Goal: Task Accomplishment & Management: Use online tool/utility

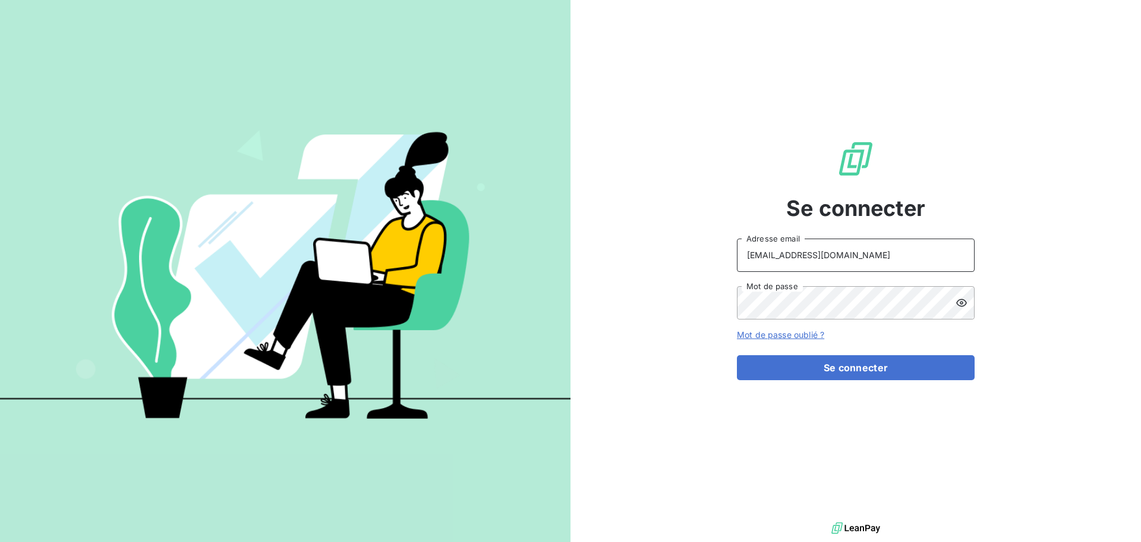
click at [897, 254] on input "[EMAIL_ADDRESS][DOMAIN_NAME]" at bounding box center [856, 254] width 238 height 33
type input "[EMAIL_ADDRESS][DOMAIN_NAME]"
click at [876, 375] on button "Se connecter" at bounding box center [856, 367] width 238 height 25
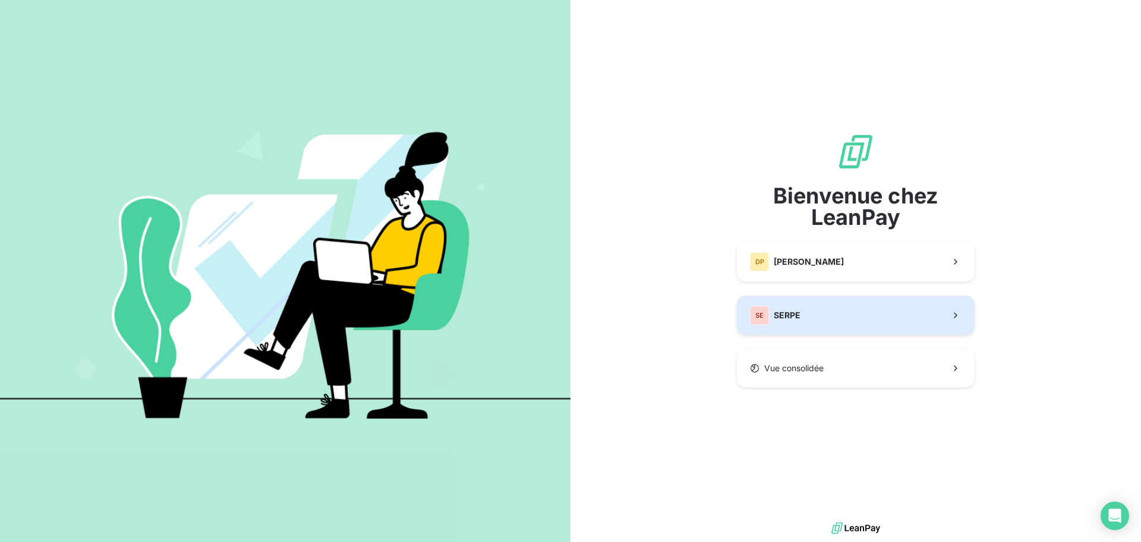
click at [829, 313] on button "SE SERPE" at bounding box center [856, 314] width 238 height 39
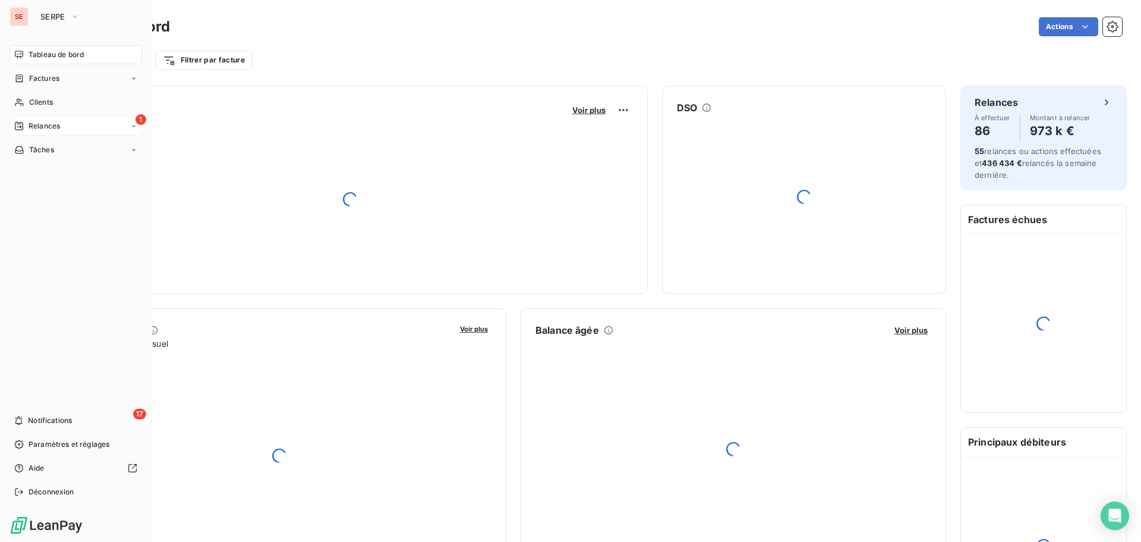
click at [91, 127] on div "1 Relances" at bounding box center [76, 126] width 133 height 19
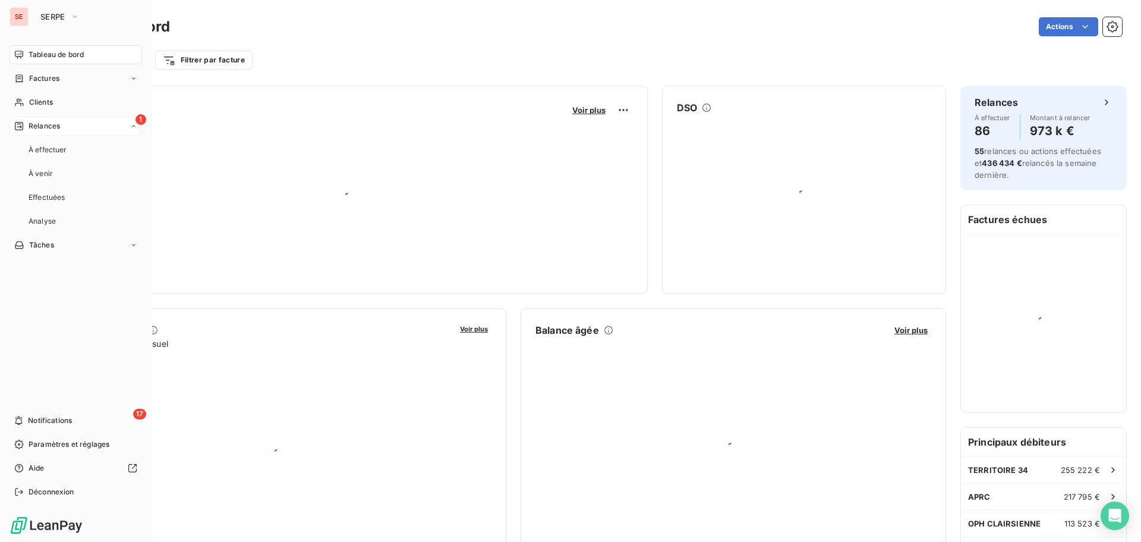
click at [114, 131] on div "1 Relances" at bounding box center [76, 126] width 133 height 19
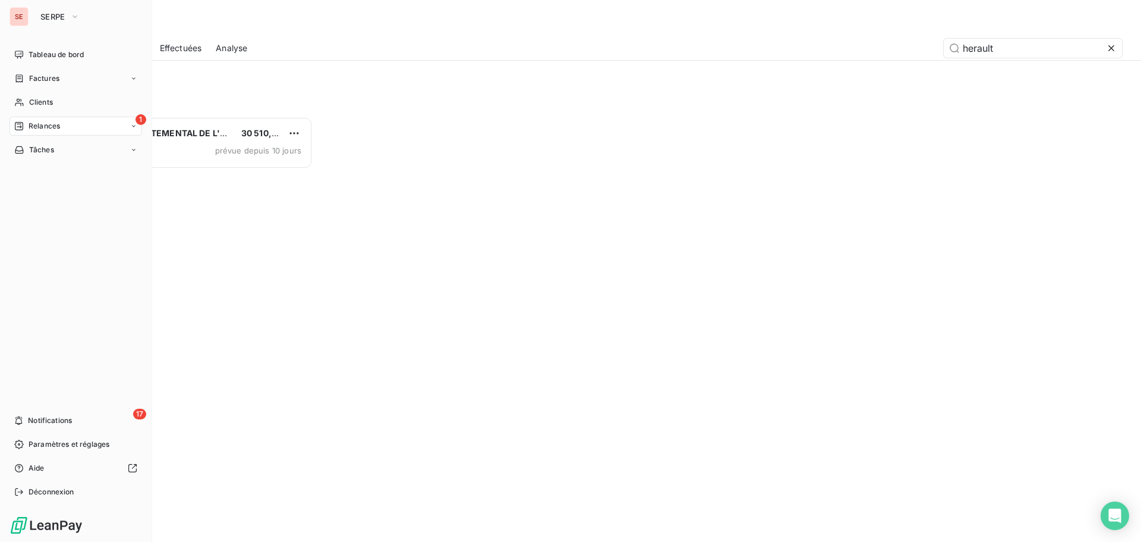
scroll to position [416, 247]
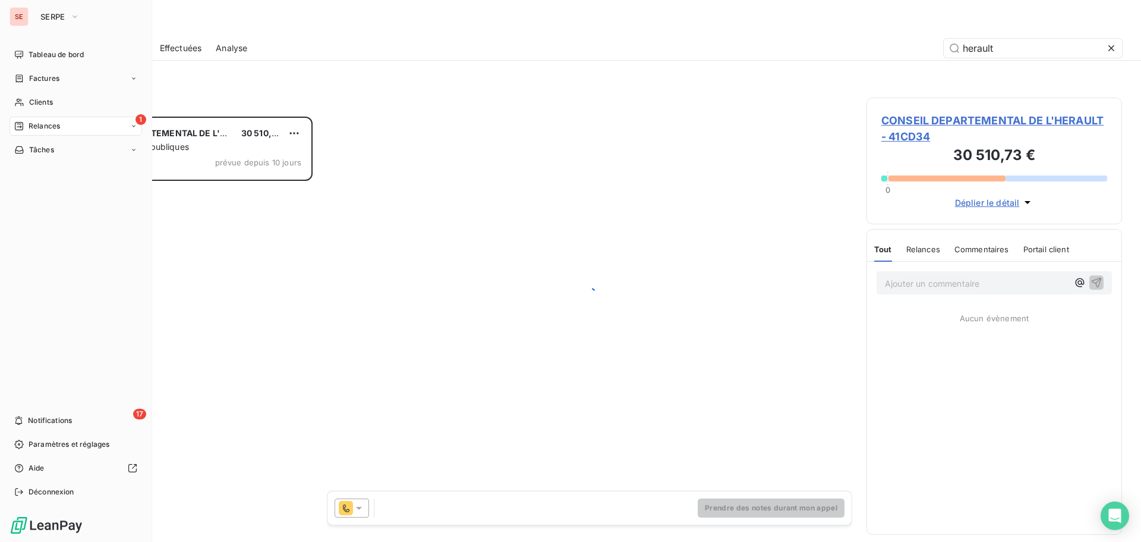
click at [115, 121] on div "1 Relances" at bounding box center [76, 126] width 133 height 19
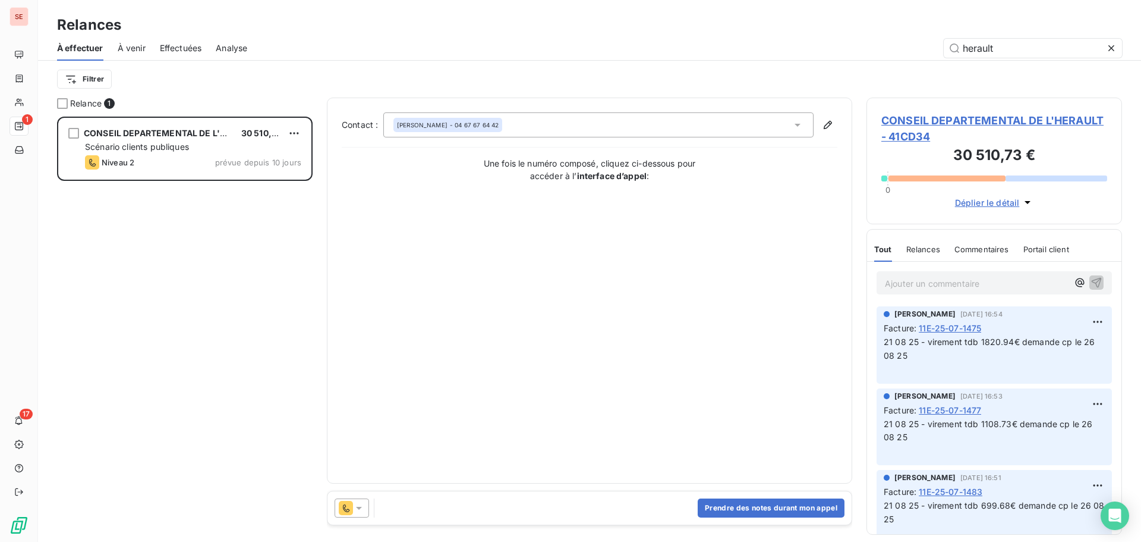
click at [264, 89] on div "Filtrer" at bounding box center [589, 79] width 1065 height 23
click at [100, 75] on html "SE 1 17 Relances À effectuer À venir Effectuées Analyse herault Filtrer Relance…" at bounding box center [570, 271] width 1141 height 542
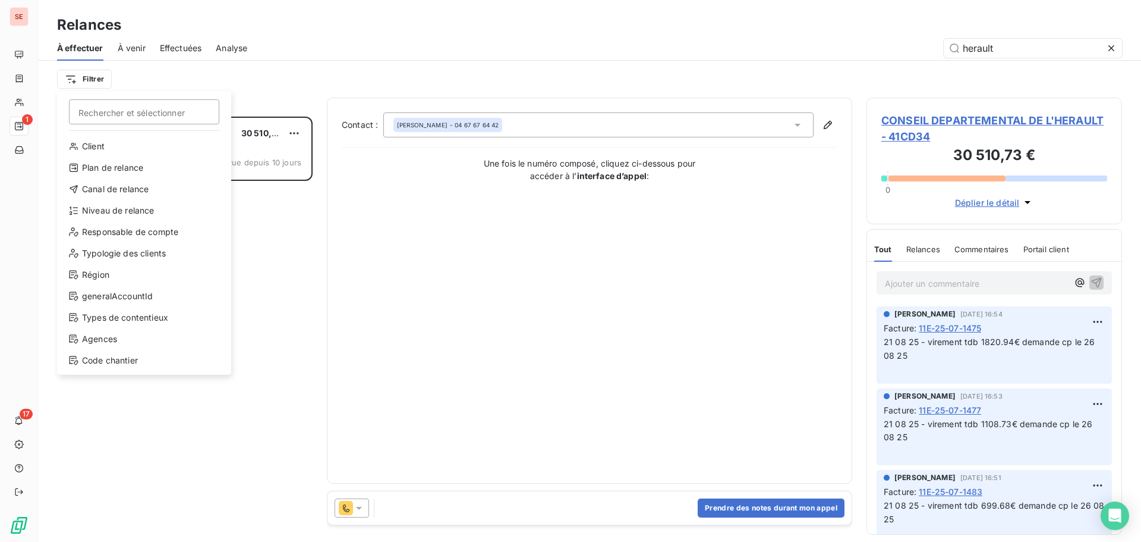
click at [287, 90] on html "SE 1 17 Relances À effectuer À venir Effectuées Analyse herault Filtrer Recherc…" at bounding box center [570, 271] width 1141 height 542
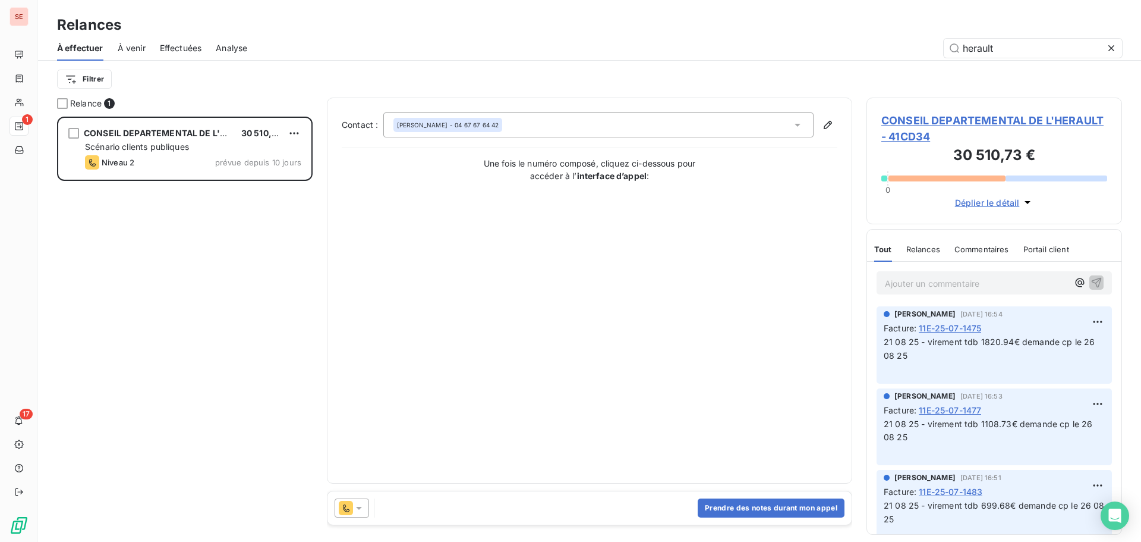
click at [1109, 49] on icon at bounding box center [1112, 48] width 12 height 12
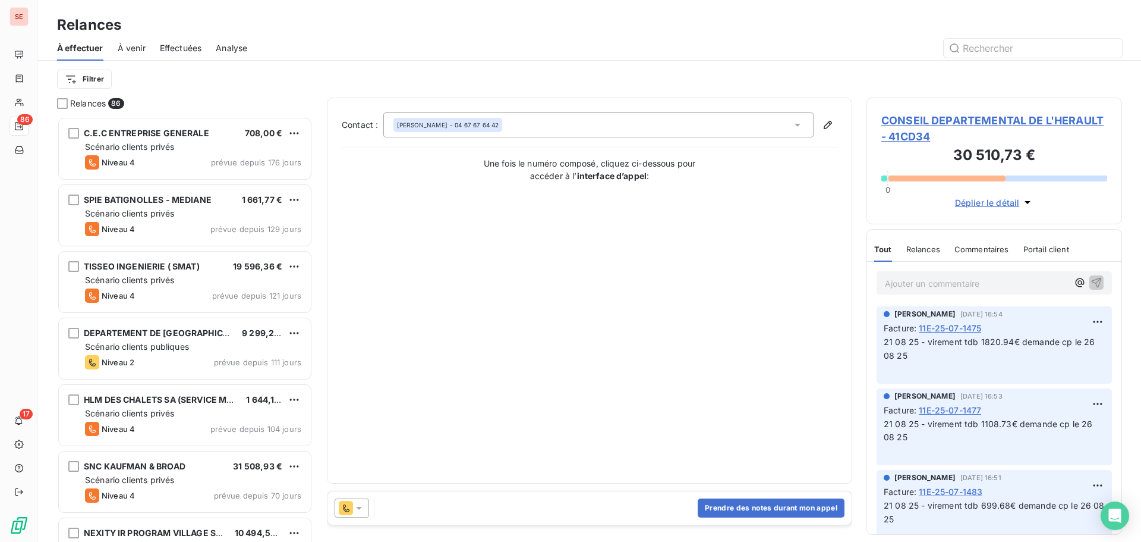
click at [135, 53] on span "À venir" at bounding box center [132, 48] width 28 height 12
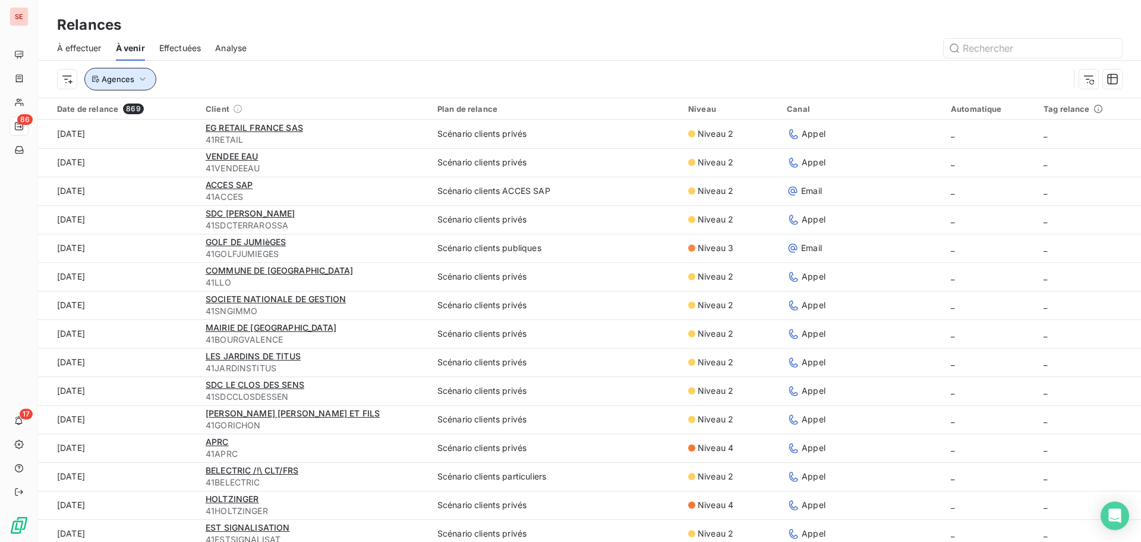
click at [141, 88] on button "Agences" at bounding box center [120, 79] width 72 height 23
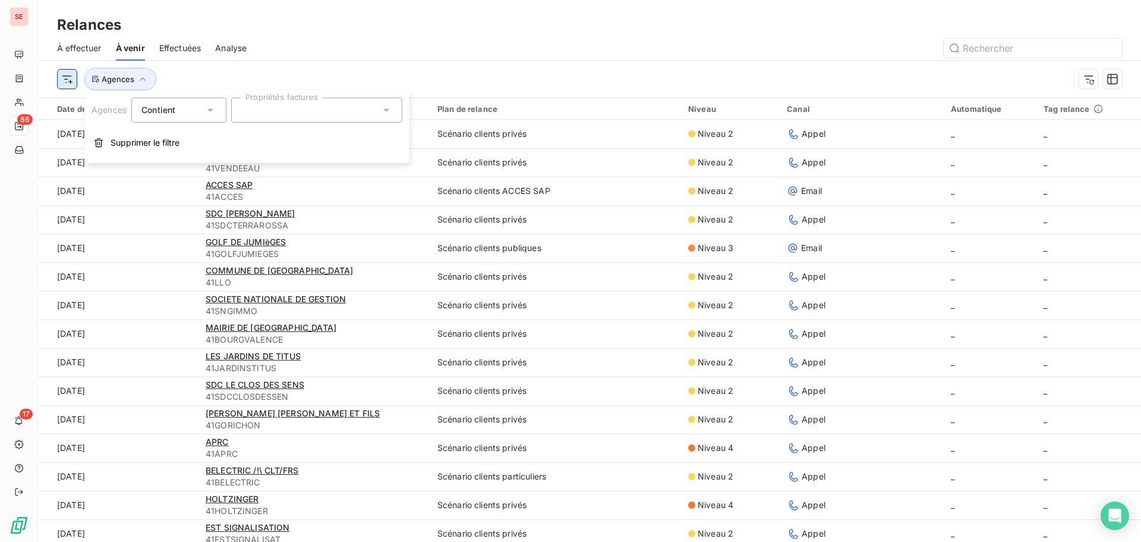
click at [59, 80] on html "SE 86 17 Relances À effectuer À venir Effectuées Analyse Agences Date de relanc…" at bounding box center [570, 271] width 1141 height 542
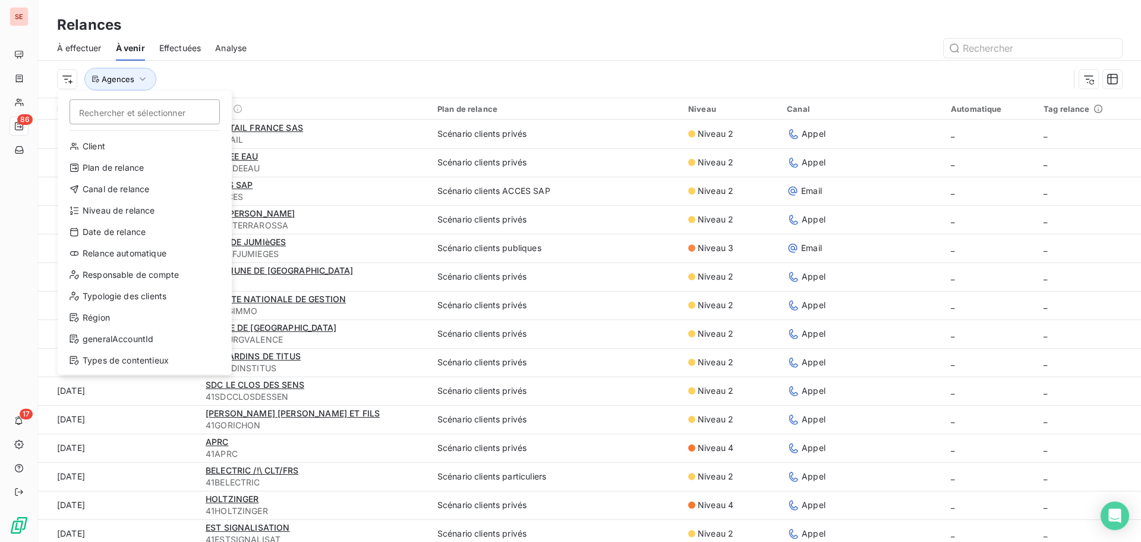
click at [83, 54] on html "SE 86 17 Relances À effectuer À venir Effectuées Analyse Rechercher et sélectio…" at bounding box center [570, 271] width 1141 height 542
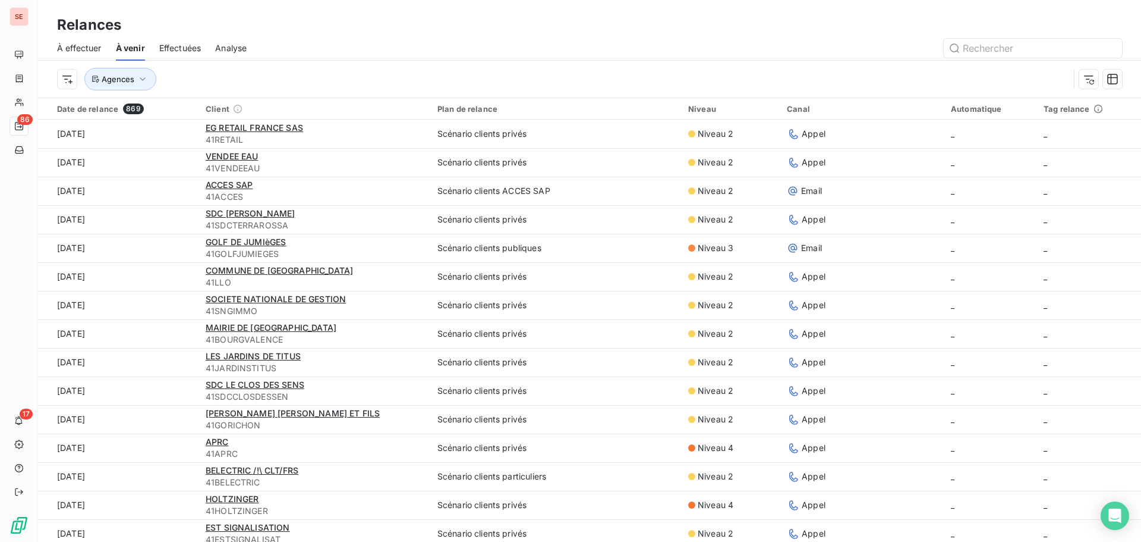
click at [83, 54] on span "À effectuer" at bounding box center [79, 48] width 45 height 12
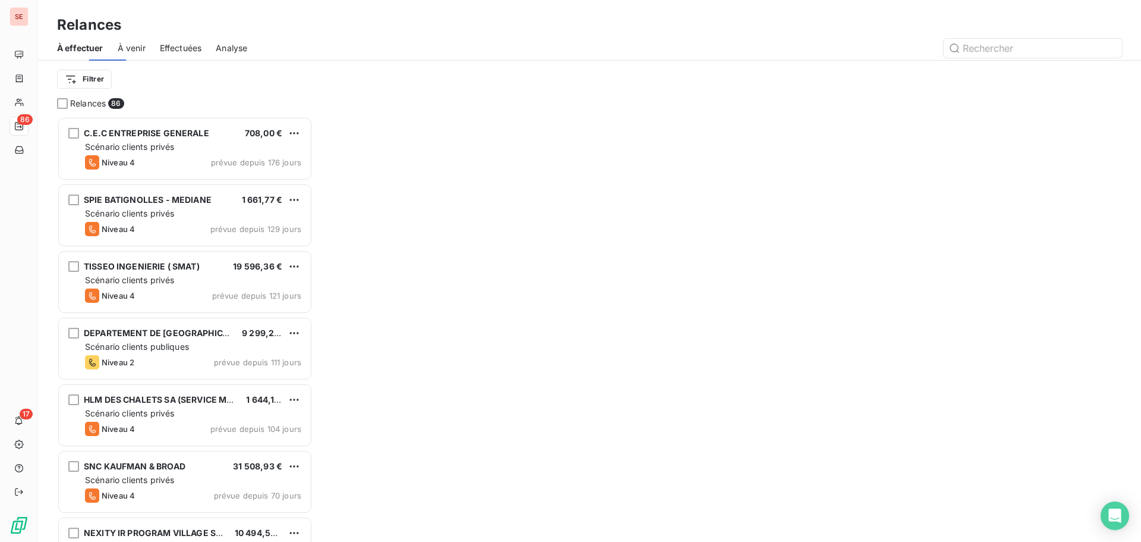
scroll to position [416, 247]
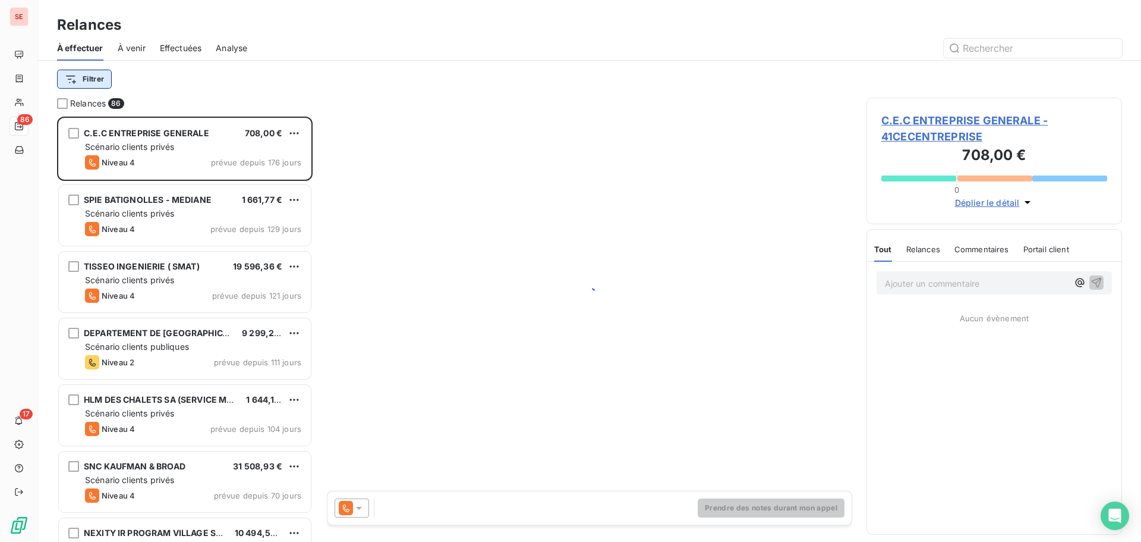
click at [92, 84] on html "SE 86 17 Relances À effectuer À venir Effectuées Analyse Filtrer Relances 86 C.…" at bounding box center [570, 271] width 1141 height 542
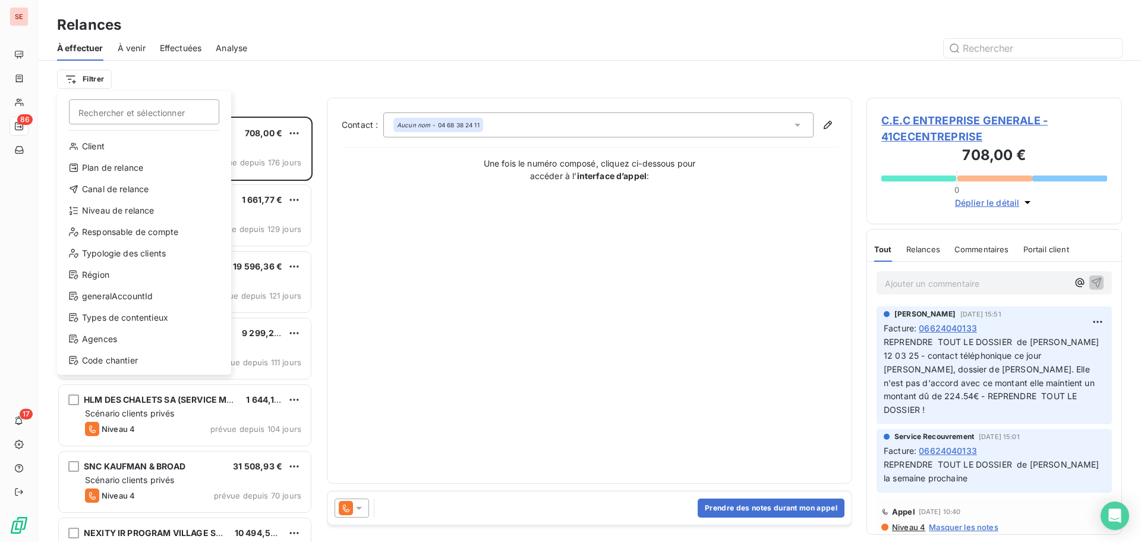
click at [117, 200] on div "Client Plan de relance Canal de relance Niveau de relance Responsable de compte…" at bounding box center [144, 256] width 165 height 238
click at [122, 212] on div "Niveau de relance" at bounding box center [144, 210] width 165 height 19
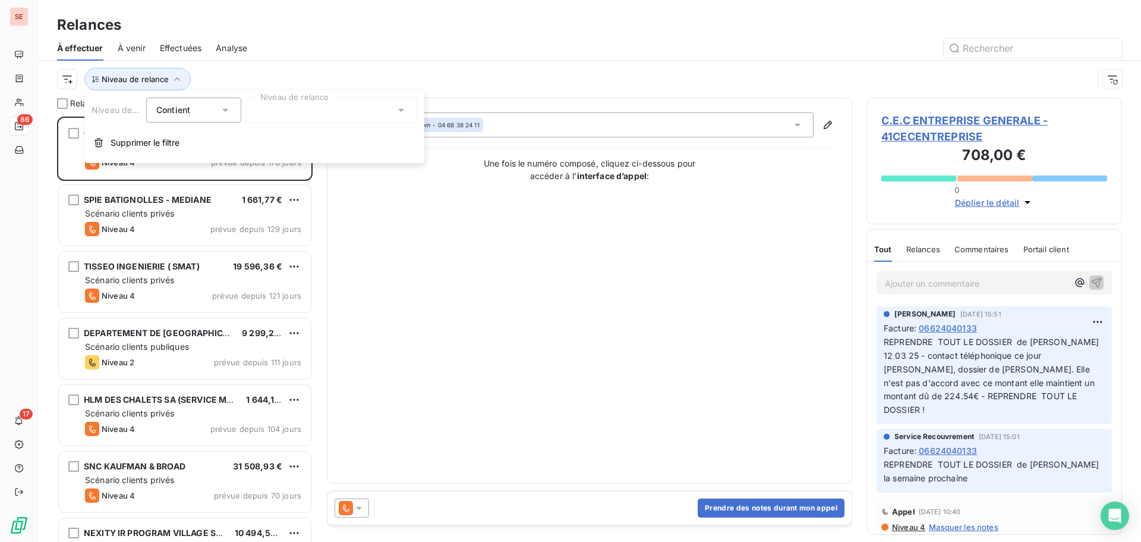
click at [287, 115] on div at bounding box center [331, 109] width 171 height 25
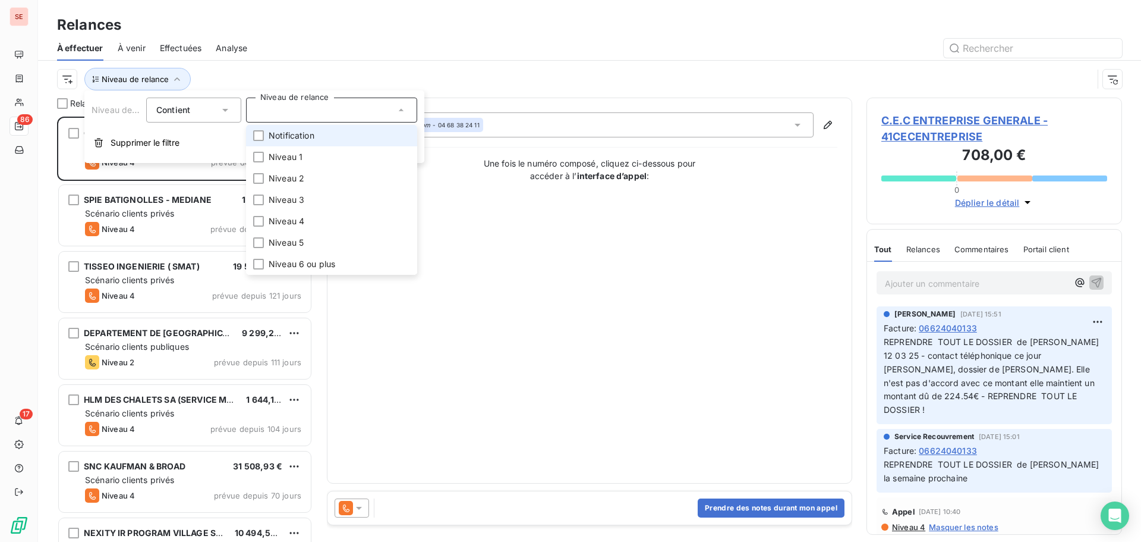
click at [282, 140] on span "Notification" at bounding box center [292, 136] width 46 height 12
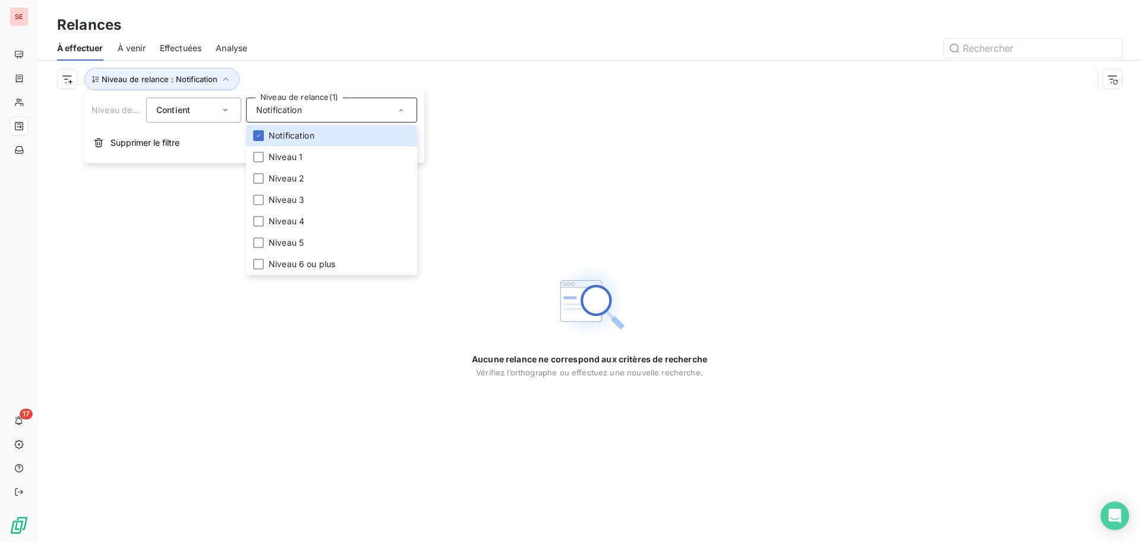
click at [367, 64] on div "Niveau de relance : Notification" at bounding box center [589, 79] width 1065 height 37
